Goal: Task Accomplishment & Management: Manage account settings

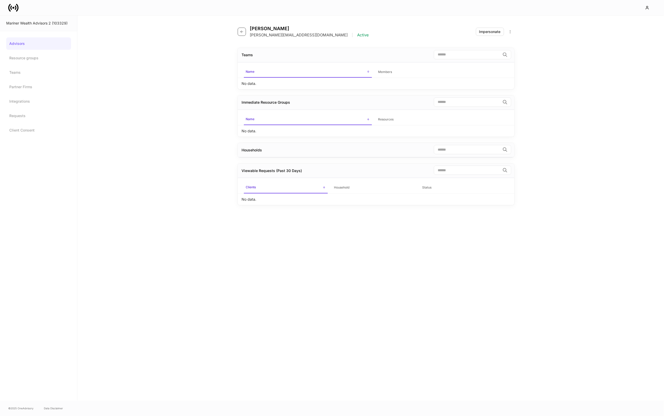
click at [242, 30] on icon "button" at bounding box center [242, 32] width 4 height 4
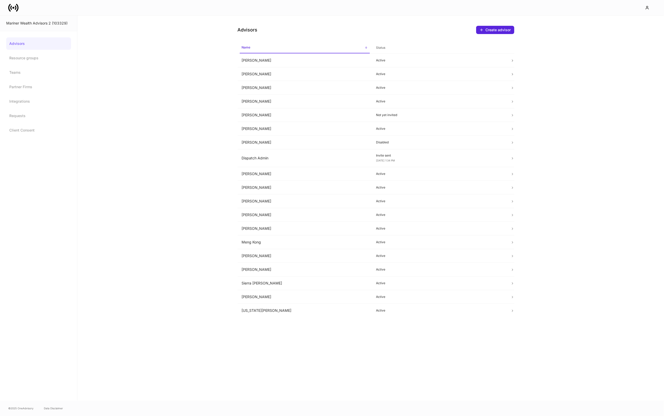
click at [14, 9] on icon at bounding box center [13, 8] width 10 height 10
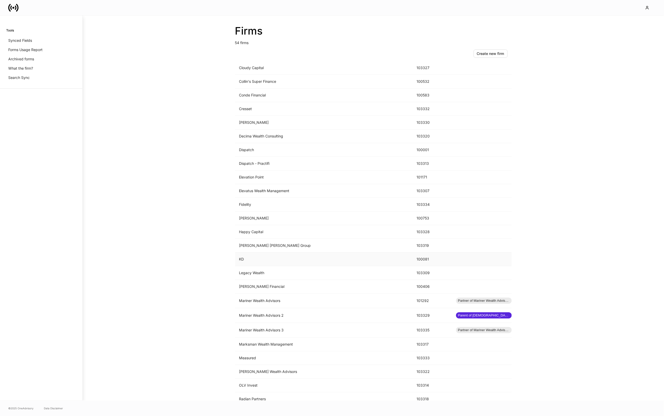
scroll to position [373, 0]
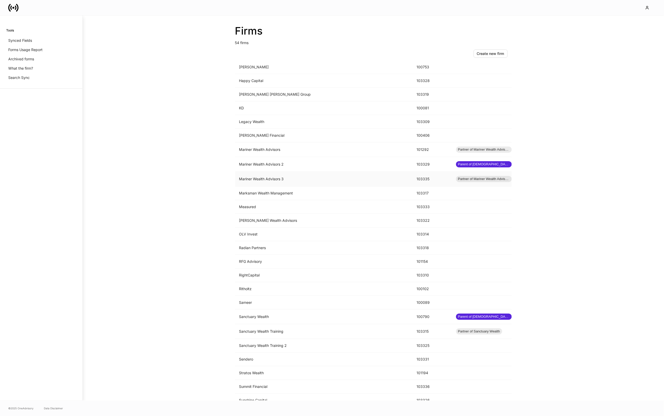
click at [284, 182] on td "Mariner Wealth Advisors 3" at bounding box center [324, 179] width 178 height 15
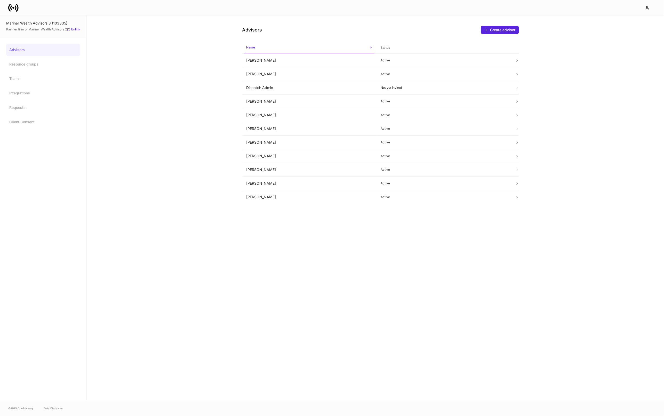
click at [21, 9] on link at bounding box center [15, 8] width 14 height 10
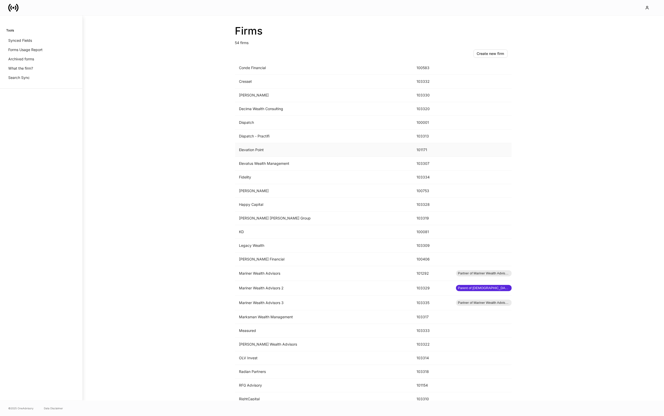
scroll to position [252, 0]
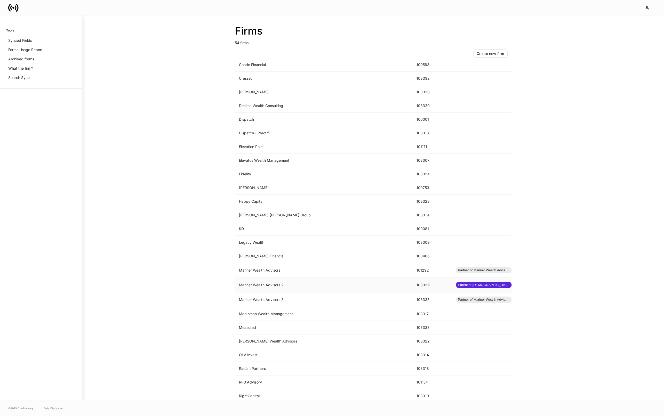
click at [306, 290] on td "Mariner Wealth Advisors 2" at bounding box center [324, 285] width 178 height 15
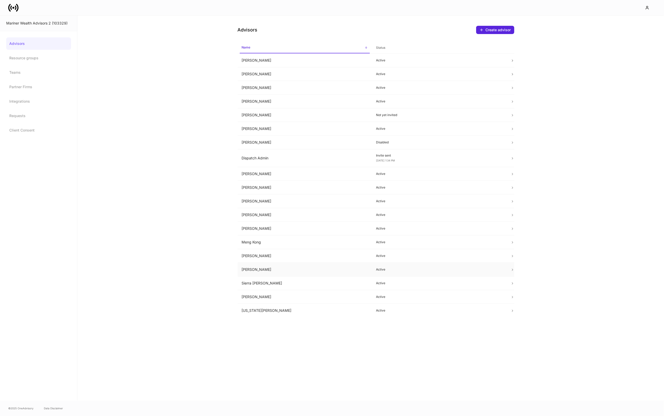
click at [276, 266] on td "[PERSON_NAME]" at bounding box center [305, 270] width 135 height 14
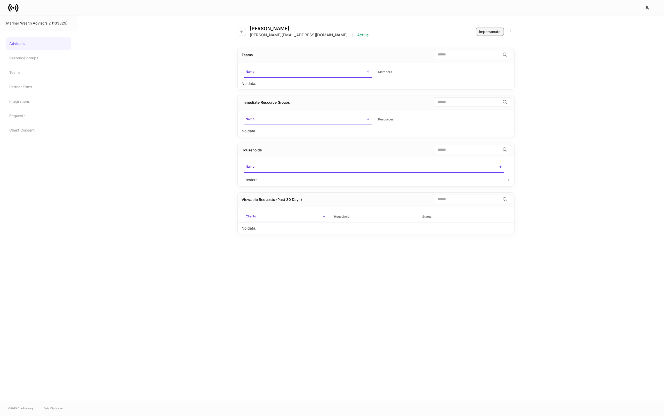
click at [495, 30] on div "Impersonate" at bounding box center [489, 31] width 21 height 5
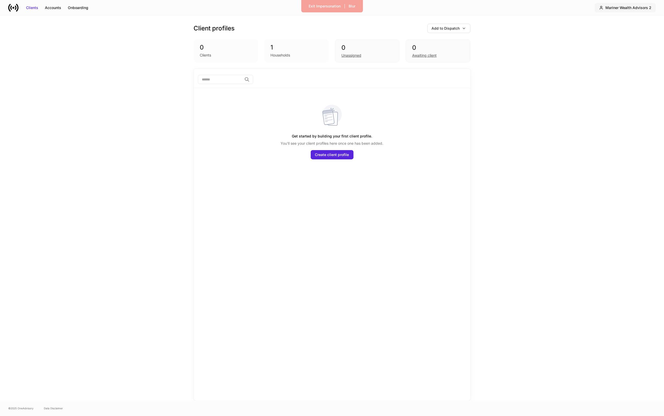
click at [634, 6] on div "Mariner Wealth Advisors 2" at bounding box center [629, 7] width 46 height 5
click at [632, 33] on div "Mariner Wealth Advisors 2" at bounding box center [620, 31] width 45 height 5
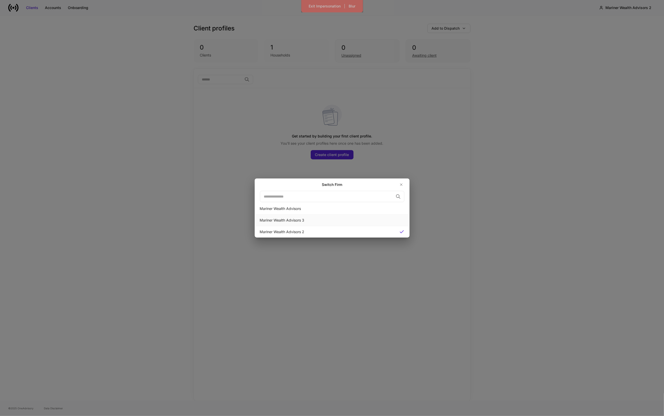
click at [339, 225] on div "Mariner Wealth Advisors 3" at bounding box center [332, 221] width 153 height 12
